Goal: Navigation & Orientation: Find specific page/section

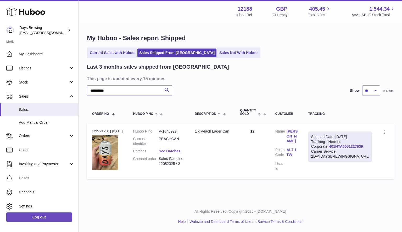
click at [26, 13] on icon at bounding box center [25, 12] width 39 height 10
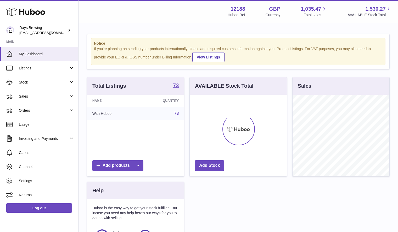
scroll to position [82, 97]
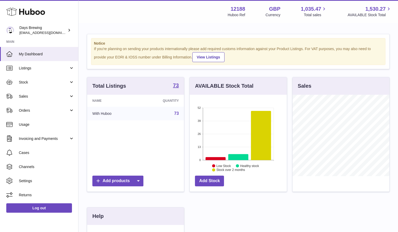
click at [169, 203] on div "Total Listings 73 Name Quantity With Huboo 73 Add products AVAILABLE Stock Tota…" at bounding box center [238, 189] width 308 height 225
click at [333, 20] on div "Menu Huboo 12188 Huboo Ref GBP Currency 1,035.47 Total sales 1,530.27 AVAILABLE…" at bounding box center [237, 11] width 319 height 23
click at [55, 80] on span "Stock" at bounding box center [44, 82] width 50 height 5
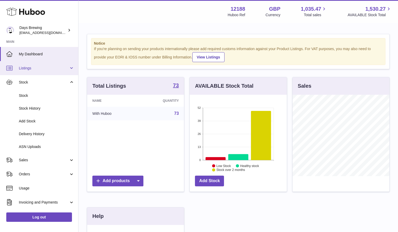
click at [42, 68] on span "Listings" at bounding box center [44, 68] width 50 height 5
